Goal: Information Seeking & Learning: Check status

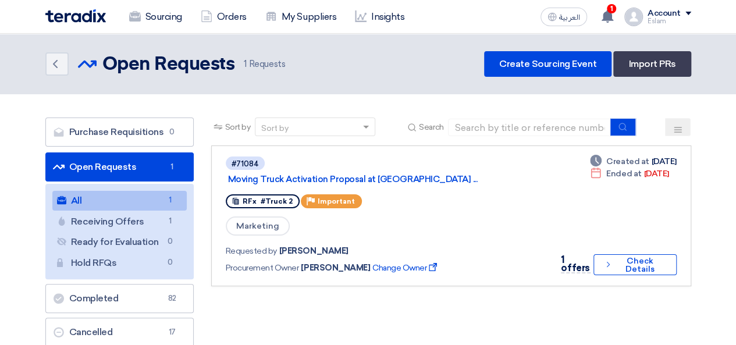
click at [599, 6] on app-header-notification-menu "1 You have a new offer for 'Moving Truck Activation Proposal at [GEOGRAPHIC_DAT…" at bounding box center [608, 16] width 33 height 23
click at [602, 8] on div "1 You have a new offer for 'Moving Truck Activation Proposal at [GEOGRAPHIC_DAT…" at bounding box center [607, 16] width 23 height 23
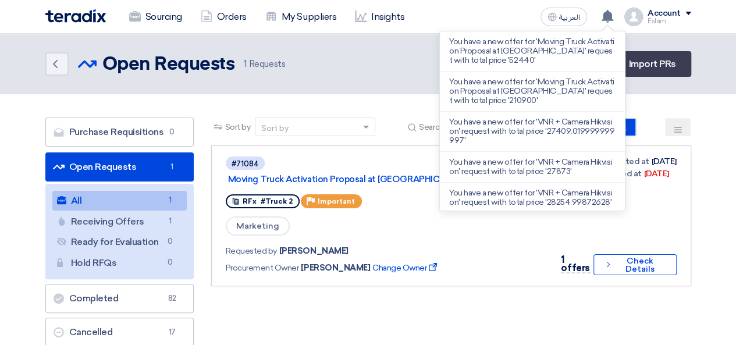
click at [549, 55] on p "You have a new offer for 'Moving Truck Activation Proposal at [GEOGRAPHIC_DATA]…" at bounding box center [532, 51] width 166 height 28
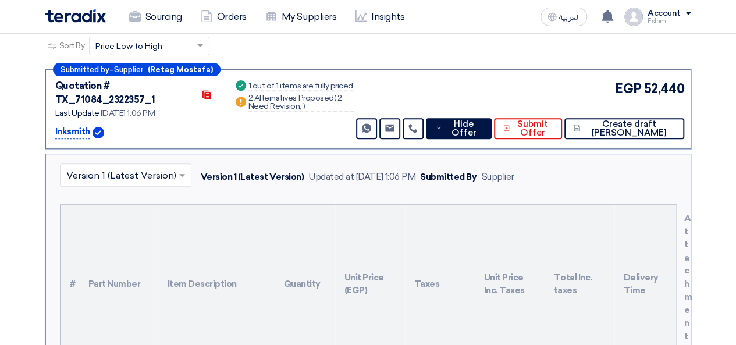
scroll to position [116, 0]
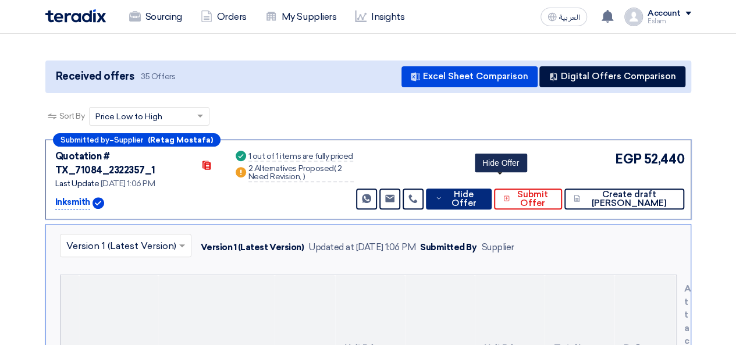
click at [482, 190] on span "Hide Offer" at bounding box center [463, 198] width 37 height 17
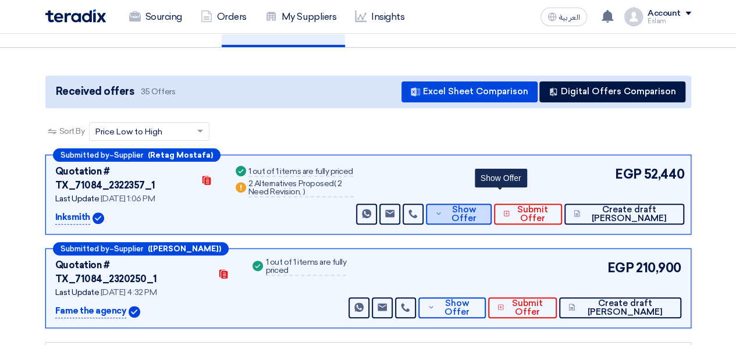
scroll to position [0, 0]
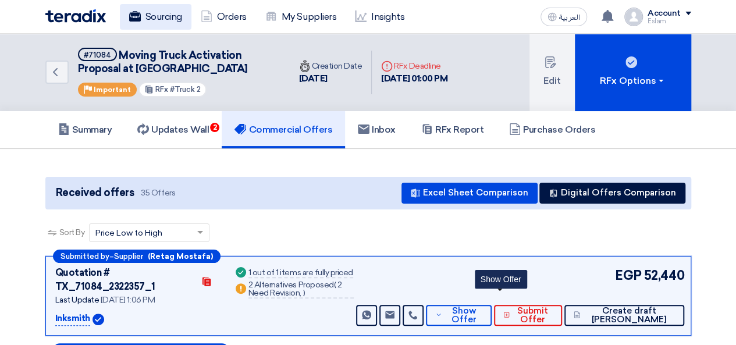
click at [170, 12] on link "Sourcing" at bounding box center [156, 17] width 72 height 26
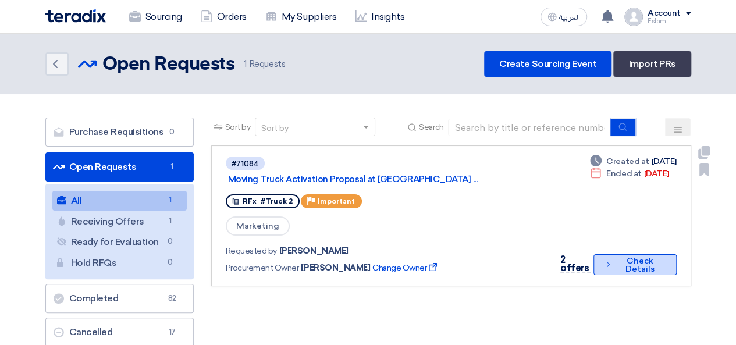
click at [674, 257] on button "Check details Check Details" at bounding box center [634, 264] width 83 height 21
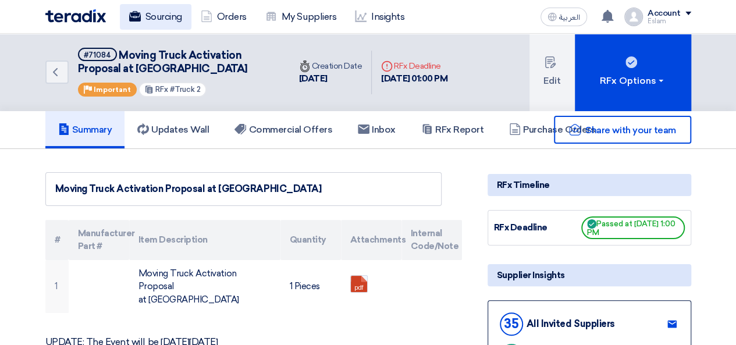
click at [155, 21] on link "Sourcing" at bounding box center [156, 17] width 72 height 26
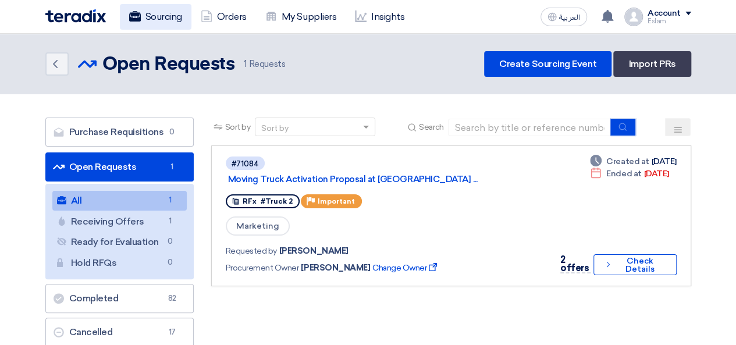
click at [162, 8] on link "Sourcing" at bounding box center [156, 17] width 72 height 26
click at [498, 218] on div "Marketing" at bounding box center [385, 226] width 318 height 22
click at [143, 15] on link "Sourcing" at bounding box center [156, 17] width 72 height 26
